Goal: Information Seeking & Learning: Learn about a topic

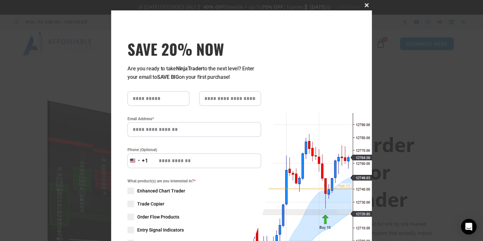
click at [365, 5] on span at bounding box center [367, 5] width 10 height 4
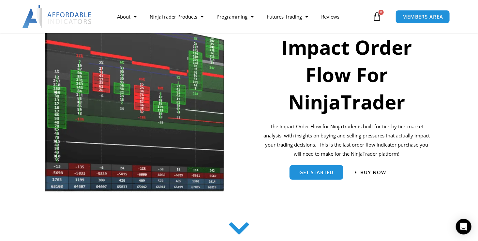
scroll to position [98, 0]
click at [300, 169] on span "get started" at bounding box center [316, 169] width 34 height 5
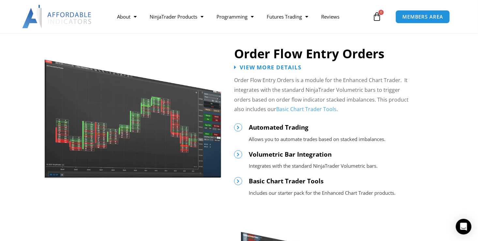
scroll to position [347, 0]
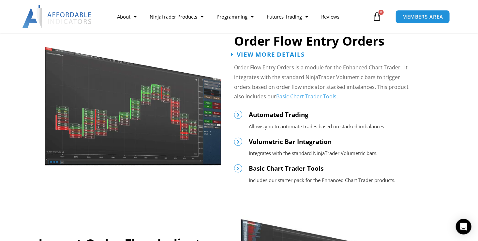
click at [287, 54] on span "View More Details" at bounding box center [271, 55] width 68 height 6
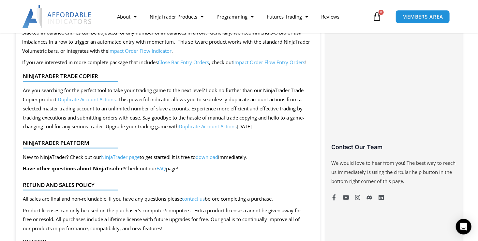
scroll to position [391, 0]
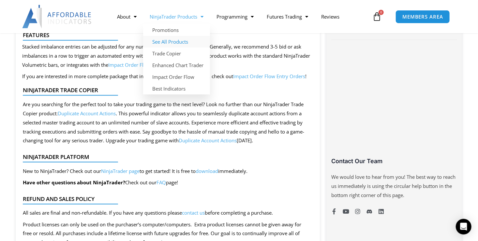
click at [177, 41] on link "See All Products" at bounding box center [176, 42] width 67 height 12
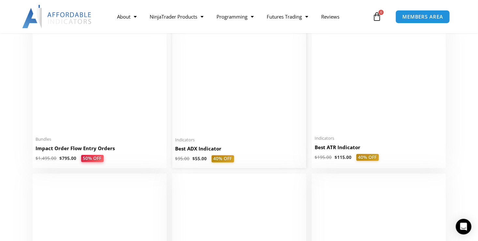
scroll to position [1239, 0]
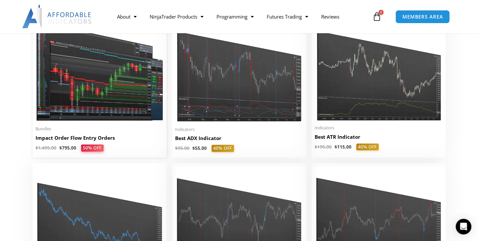
click at [99, 138] on h2 "Impact Order Flow Entry Orders" at bounding box center [99, 138] width 127 height 7
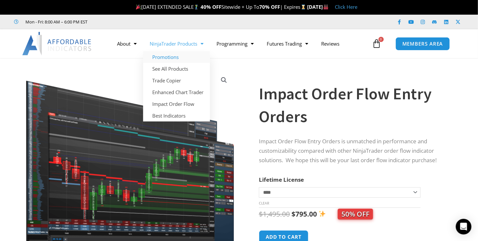
click at [174, 57] on link "Promotions" at bounding box center [176, 57] width 67 height 12
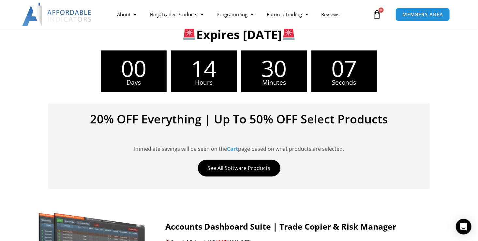
scroll to position [33, 0]
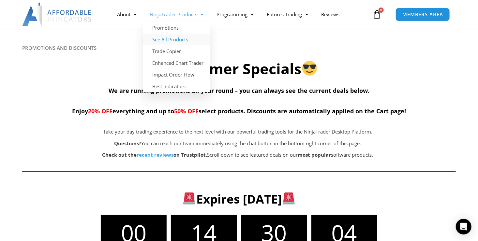
click at [178, 42] on link "See All Products" at bounding box center [176, 40] width 67 height 12
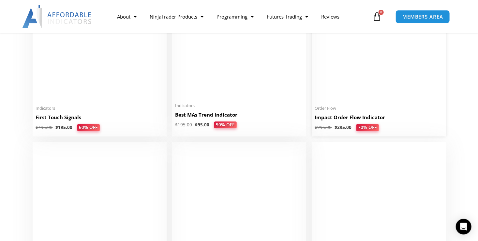
scroll to position [1108, 0]
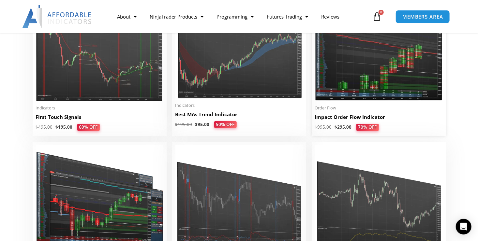
click at [396, 69] on img at bounding box center [378, 47] width 127 height 110
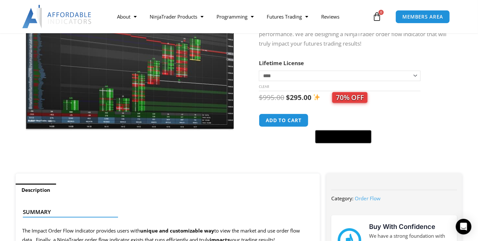
scroll to position [98, 0]
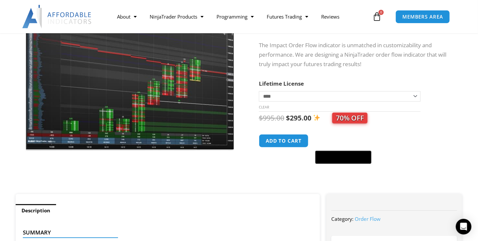
click at [173, 99] on img at bounding box center [130, 62] width 210 height 180
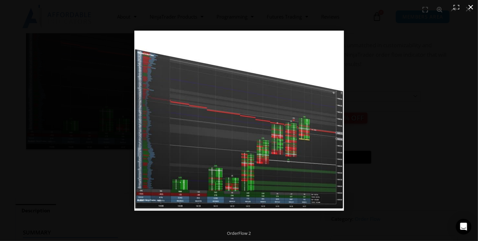
click at [470, 6] on button "Close (Esc)" at bounding box center [471, 7] width 14 height 14
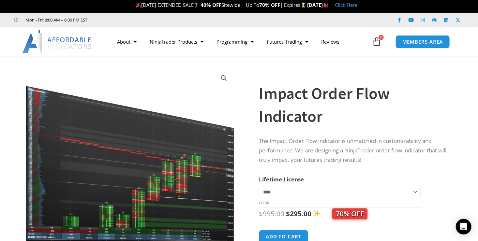
scroll to position [0, 0]
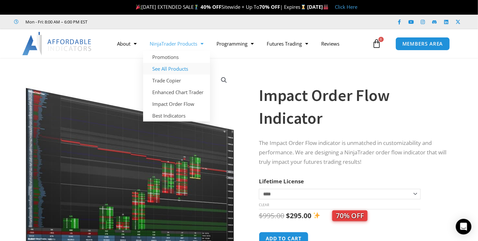
click at [174, 67] on link "See All Products" at bounding box center [176, 69] width 67 height 12
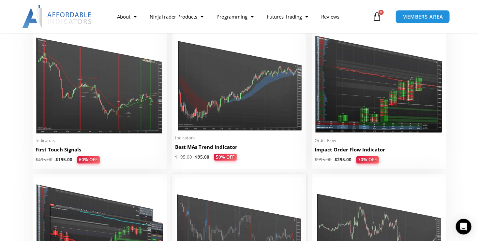
scroll to position [1141, 0]
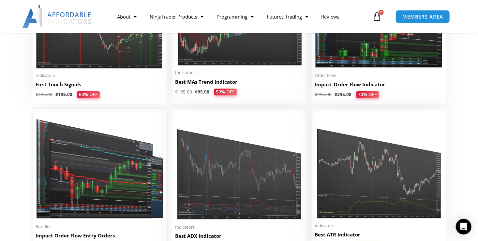
click at [97, 189] on img at bounding box center [99, 166] width 127 height 108
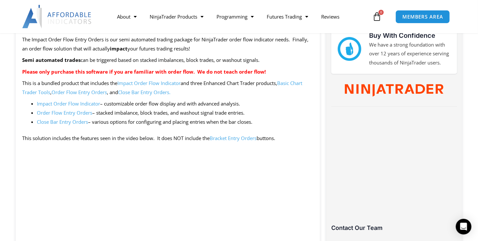
scroll to position [293, 0]
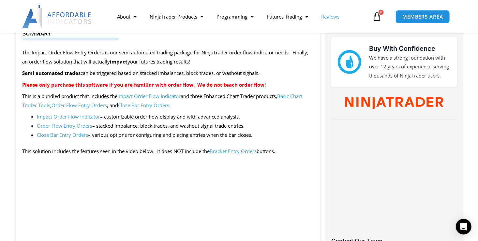
click at [335, 18] on link "Reviews" at bounding box center [330, 16] width 31 height 15
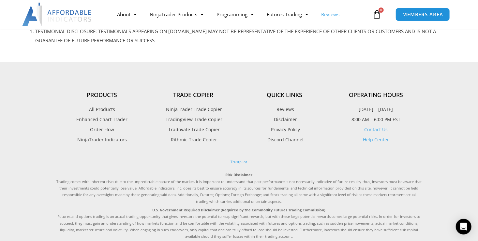
scroll to position [31, 0]
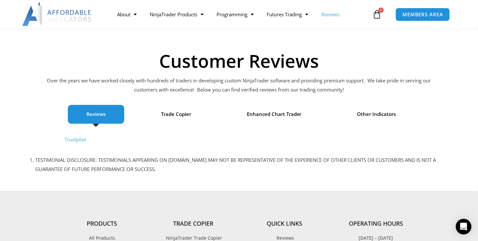
click at [93, 113] on span "Reviews" at bounding box center [95, 114] width 19 height 9
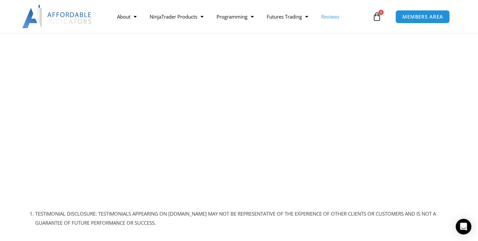
scroll to position [585, 0]
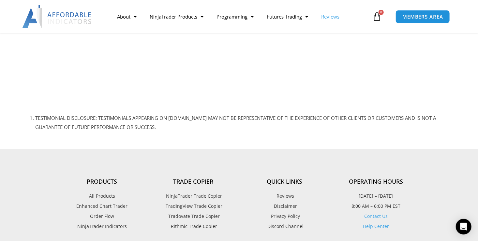
click at [104, 214] on span "Order Flow" at bounding box center [102, 217] width 24 height 8
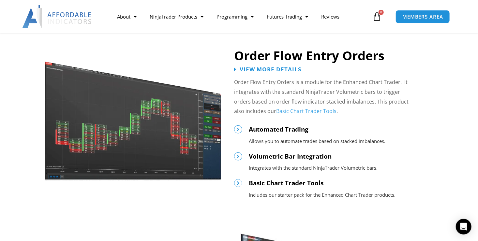
scroll to position [326, 0]
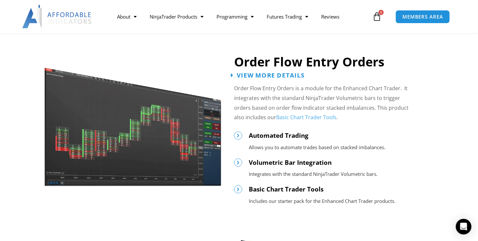
click at [266, 74] on span "View More Details" at bounding box center [271, 75] width 68 height 6
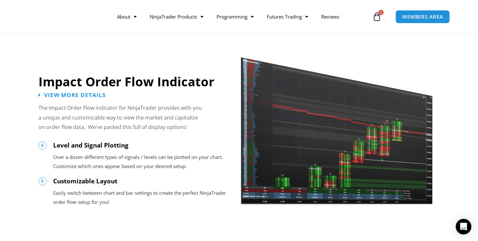
scroll to position [511, 0]
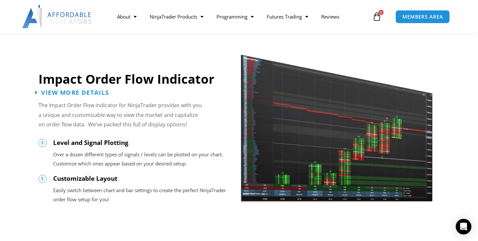
click at [62, 91] on span "View More Details" at bounding box center [75, 93] width 68 height 6
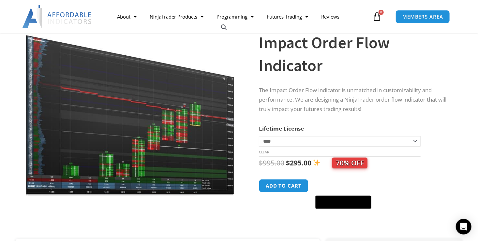
scroll to position [98, 0]
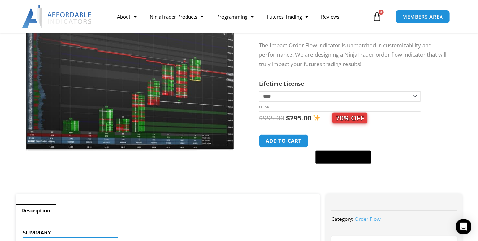
click at [191, 101] on img at bounding box center [130, 62] width 210 height 180
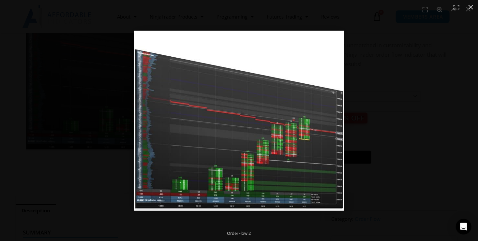
click at [265, 133] on img at bounding box center [239, 121] width 210 height 180
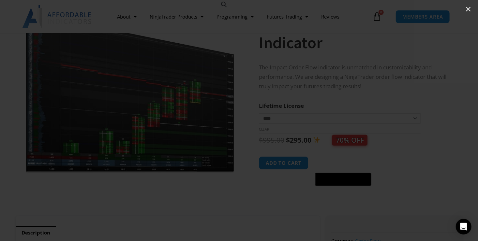
click at [265, 132] on div at bounding box center [239, 120] width 478 height 241
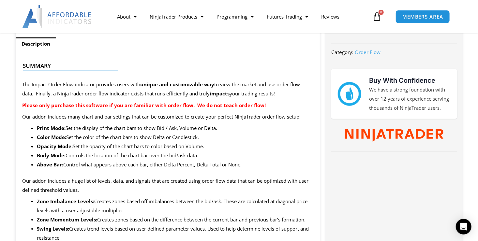
scroll to position [265, 0]
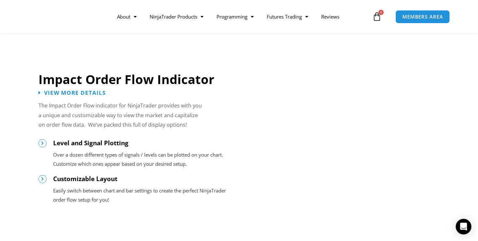
scroll to position [511, 0]
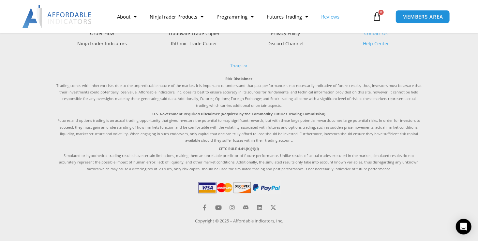
scroll to position [259, 0]
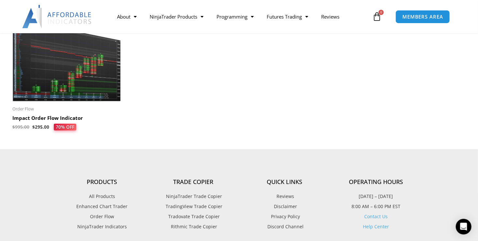
scroll to position [1304, 0]
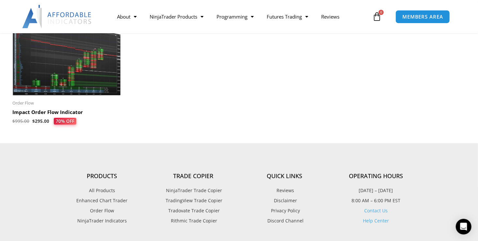
click at [68, 79] on img at bounding box center [66, 49] width 109 height 93
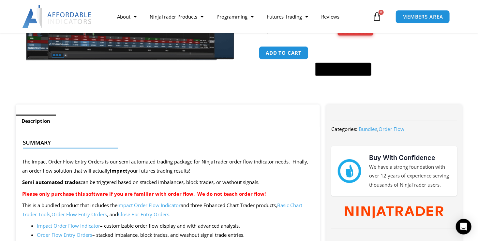
scroll to position [196, 0]
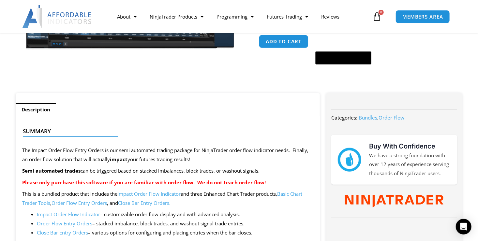
click at [134, 194] on link "Impact Order Flow Indicator" at bounding box center [148, 194] width 63 height 7
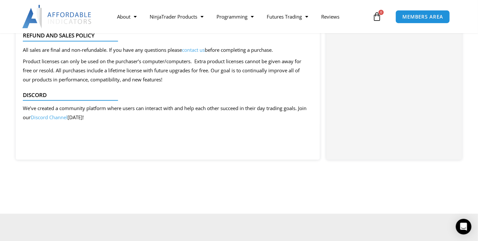
scroll to position [750, 0]
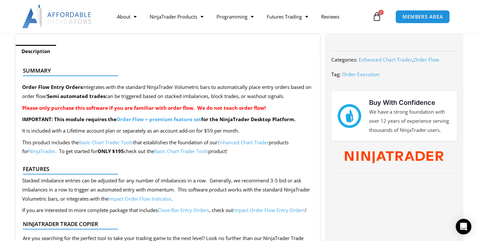
scroll to position [261, 0]
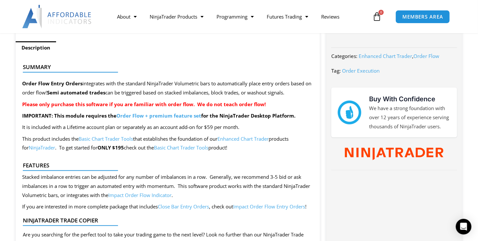
click at [185, 146] on link "Basic Chart Trader Tools" at bounding box center [181, 147] width 54 height 7
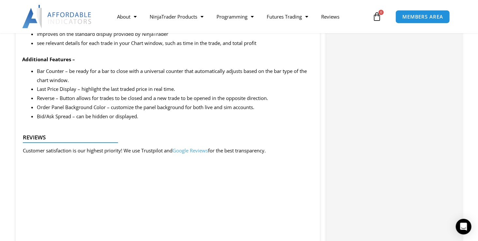
scroll to position [978, 0]
